Goal: Task Accomplishment & Management: Manage account settings

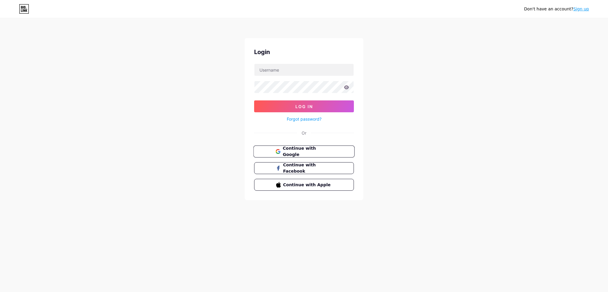
click at [301, 149] on span "Continue with Google" at bounding box center [308, 151] width 50 height 13
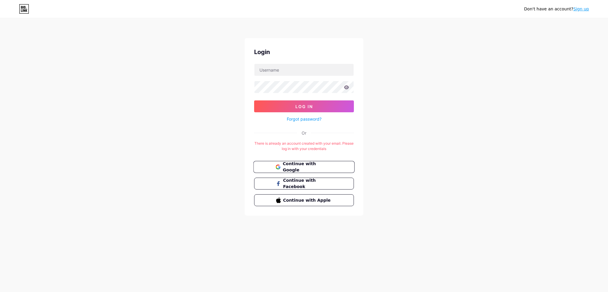
click at [308, 166] on span "Continue with Google" at bounding box center [308, 167] width 50 height 13
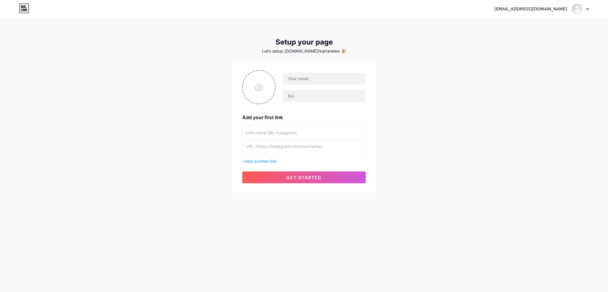
click at [586, 8] on div at bounding box center [580, 9] width 17 height 11
click at [540, 34] on li "Logout" at bounding box center [552, 40] width 74 height 16
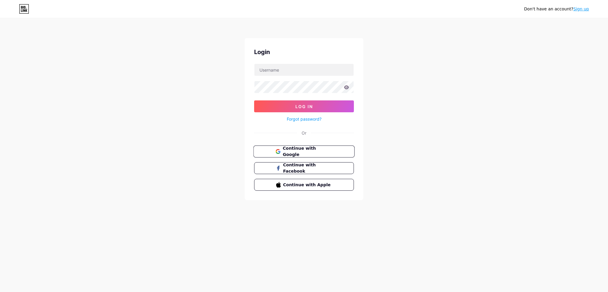
click at [311, 152] on span "Continue with Google" at bounding box center [308, 151] width 50 height 13
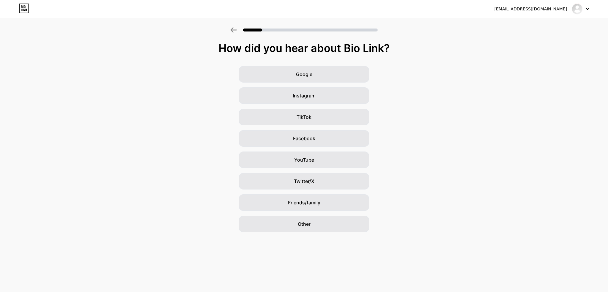
click at [586, 10] on icon at bounding box center [587, 9] width 3 height 2
click at [556, 21] on li "Logout" at bounding box center [552, 24] width 74 height 16
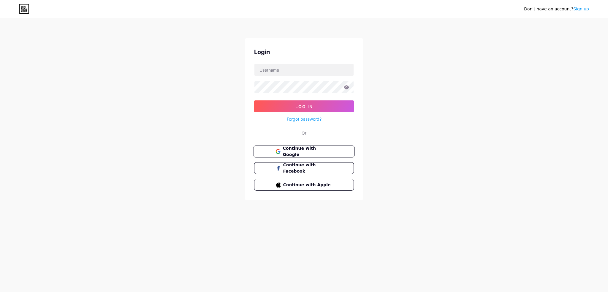
click at [300, 149] on span "Continue with Google" at bounding box center [308, 151] width 50 height 13
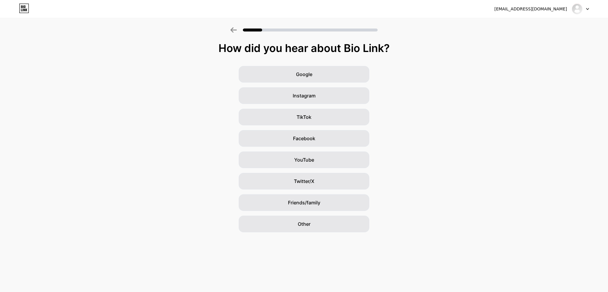
click at [586, 9] on div at bounding box center [580, 9] width 17 height 11
click at [534, 26] on li "Logout" at bounding box center [552, 24] width 74 height 16
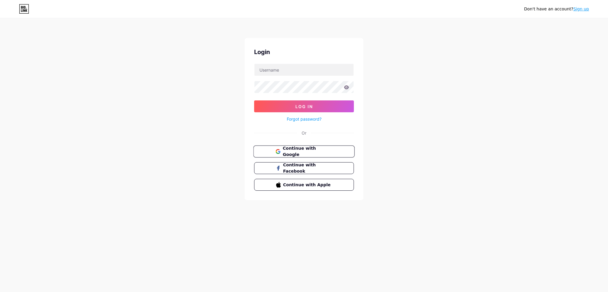
click at [298, 149] on span "Continue with Google" at bounding box center [308, 151] width 50 height 13
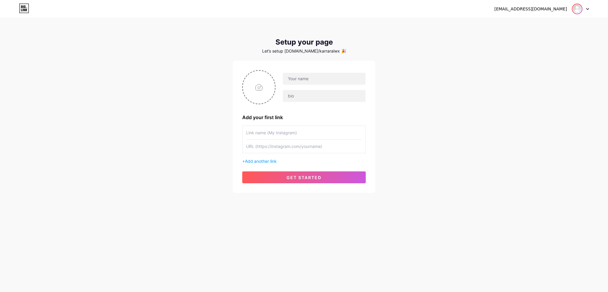
click at [580, 9] on img at bounding box center [578, 9] width 10 height 10
click at [541, 40] on li "Logout" at bounding box center [552, 40] width 74 height 16
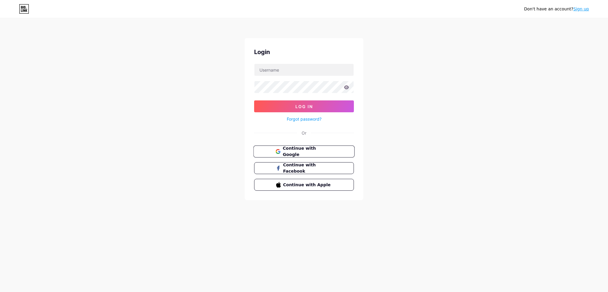
click at [299, 149] on span "Continue with Google" at bounding box center [308, 151] width 50 height 13
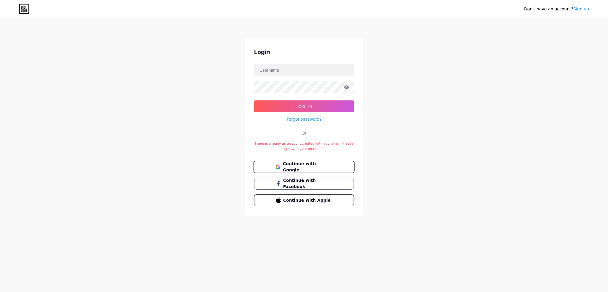
click at [309, 165] on span "Continue with Google" at bounding box center [308, 167] width 50 height 13
click at [290, 69] on input "text" at bounding box center [304, 70] width 99 height 12
type input "[EMAIL_ADDRESS][DOMAIN_NAME]"
click at [254, 100] on button "Log In" at bounding box center [304, 106] width 100 height 12
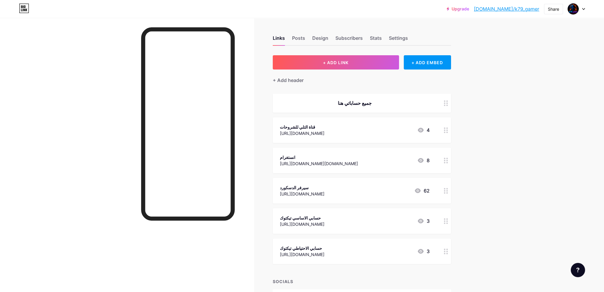
click at [526, 9] on link "[DOMAIN_NAME]/k79_gamer" at bounding box center [506, 8] width 65 height 7
drag, startPoint x: 497, startPoint y: 8, endPoint x: 539, endPoint y: 11, distance: 42.3
click at [539, 11] on div "Upgrade [DOMAIN_NAME]/k79_ga... [DOMAIN_NAME]/k79_gamer" at bounding box center [492, 9] width 93 height 11
copy link "[DOMAIN_NAME]/k79_gamer"
click at [543, 23] on div "Upgrade [DOMAIN_NAME]/k79_ga... [DOMAIN_NAME]/k79_gamer Share Switch accounts K…" at bounding box center [302, 166] width 604 height 333
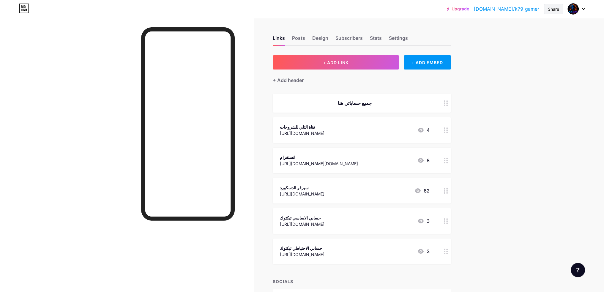
click at [556, 9] on div "Share" at bounding box center [553, 9] width 11 height 6
click at [513, 28] on div "Copy link" at bounding box center [518, 30] width 89 height 14
